Goal: Information Seeking & Learning: Learn about a topic

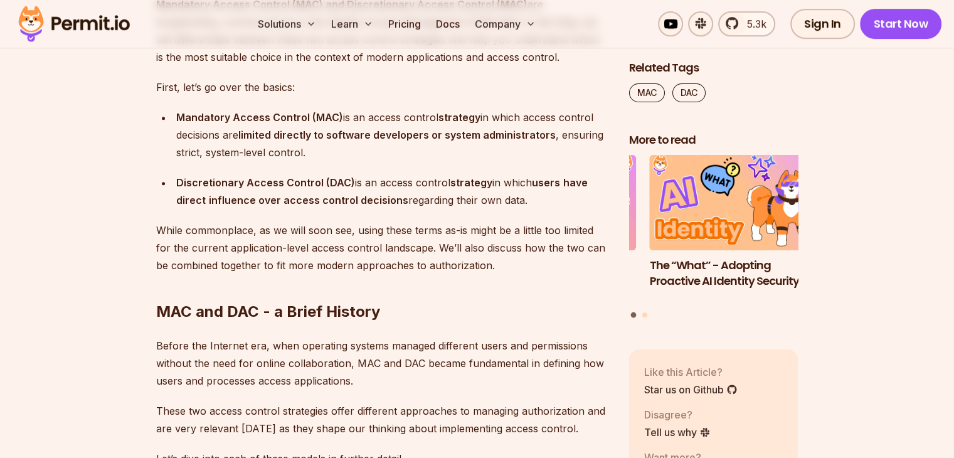
scroll to position [816, 0]
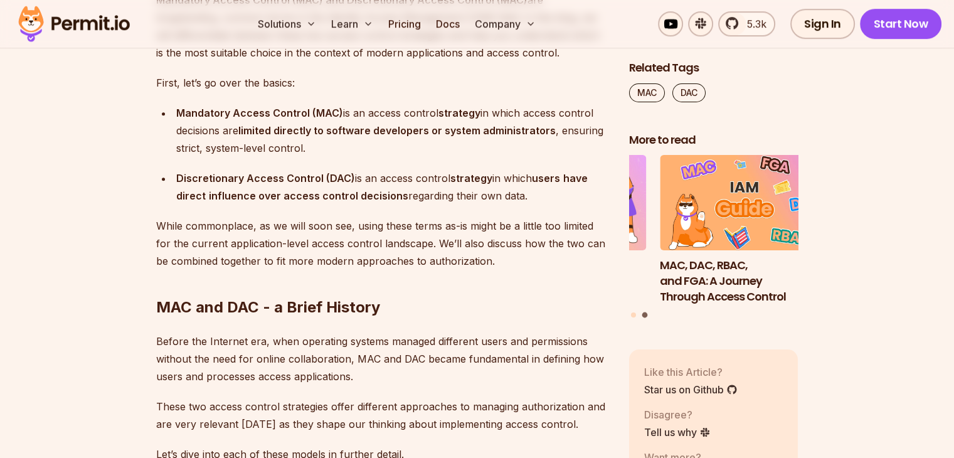
click at [183, 109] on strong "Mandatory Access Control (MAC)" at bounding box center [259, 113] width 167 height 13
drag, startPoint x: 177, startPoint y: 109, endPoint x: 538, endPoint y: 199, distance: 372.5
type textarea "**********"
click at [538, 199] on ul "Mandatory Access Control (MAC) is an access control strategy in which access co…" at bounding box center [382, 154] width 453 height 100
copy ul "Mandatory Access Control (MAC) is an access control strategy in which access co…"
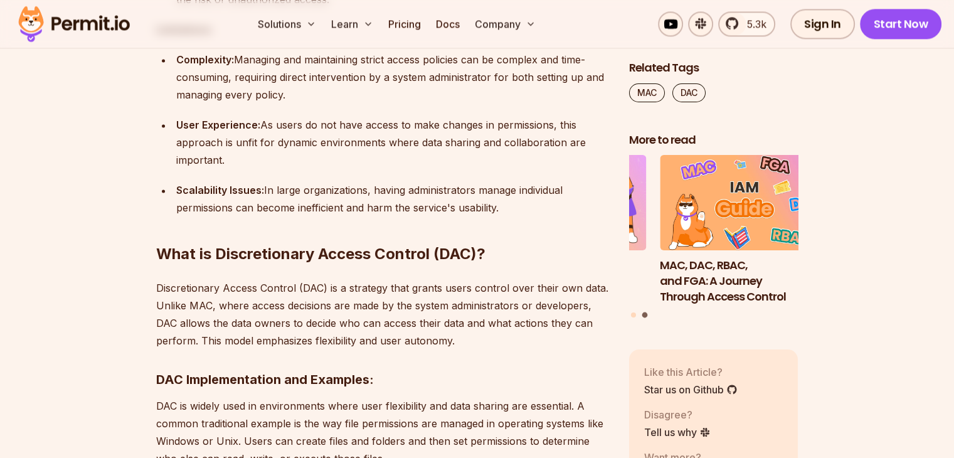
scroll to position [1820, 0]
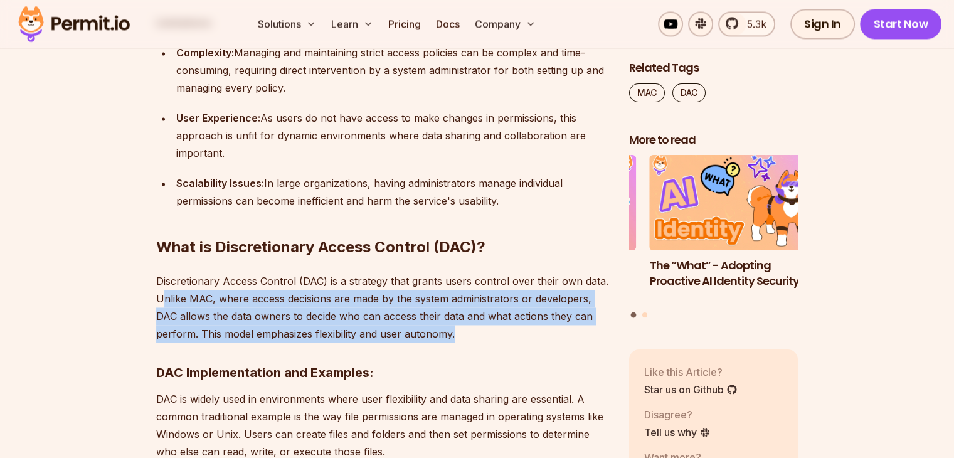
drag, startPoint x: 161, startPoint y: 297, endPoint x: 462, endPoint y: 333, distance: 303.4
click at [462, 333] on p "Discretionary Access Control (DAC) is a strategy that grants users control over…" at bounding box center [382, 307] width 453 height 70
drag, startPoint x: 459, startPoint y: 337, endPoint x: 148, endPoint y: 296, distance: 314.0
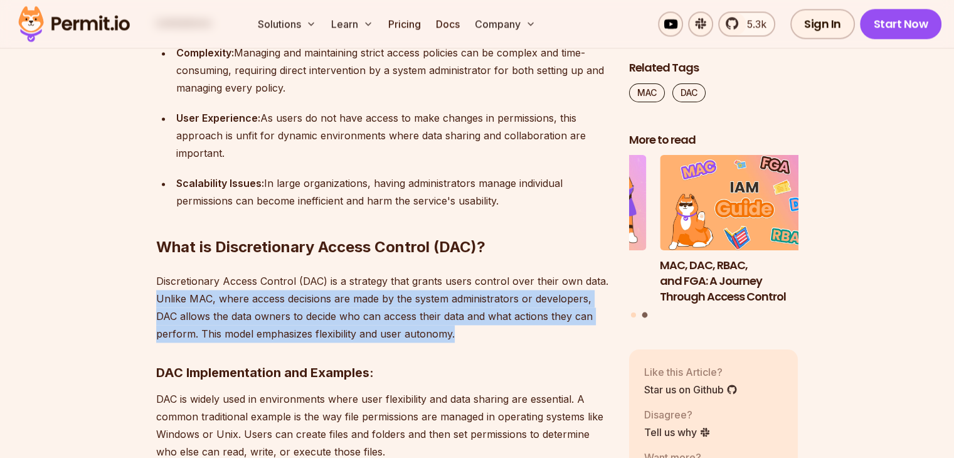
copy p "Unlike MAC, where access decisions are made by the system administrators or dev…"
